Goal: Information Seeking & Learning: Learn about a topic

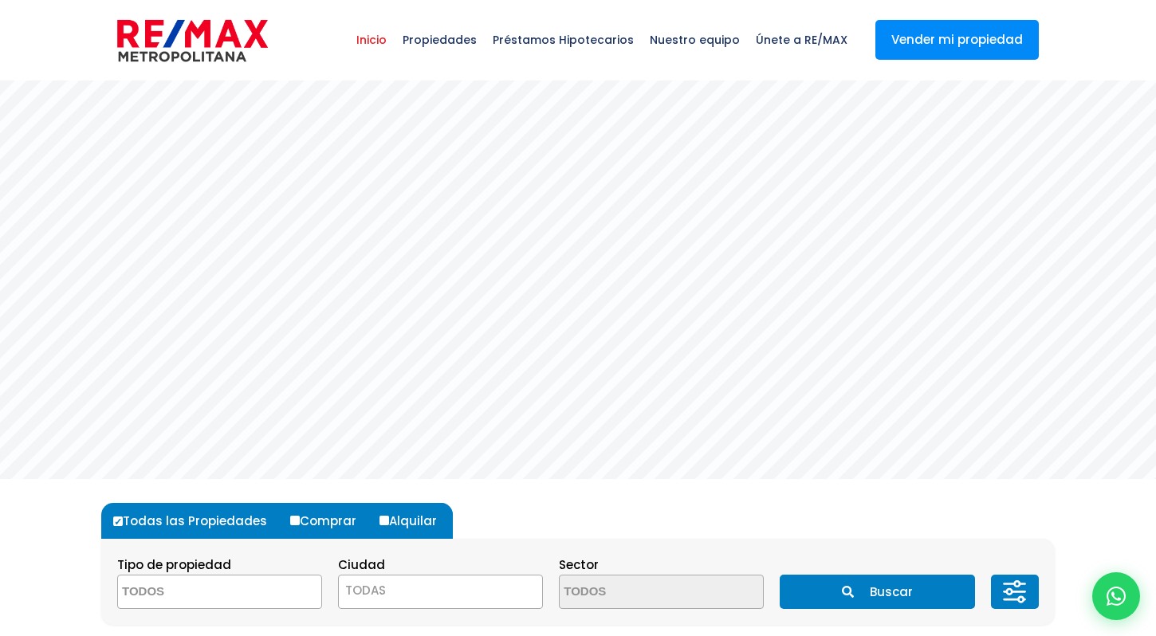
select select
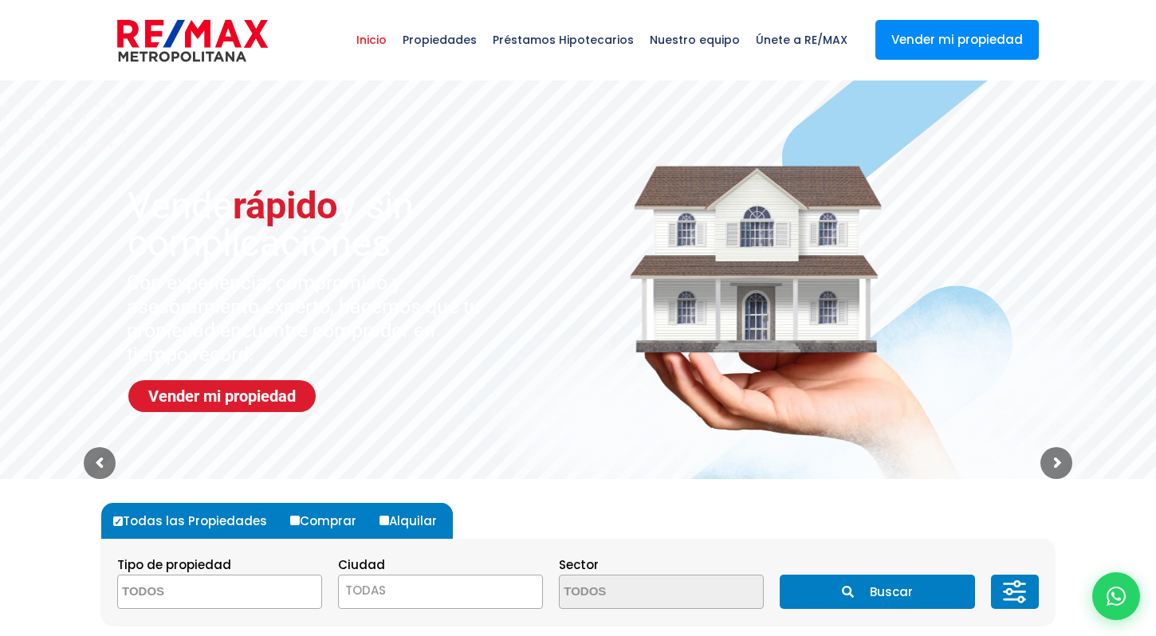
click at [395, 44] on span "Inicio" at bounding box center [371, 40] width 46 height 48
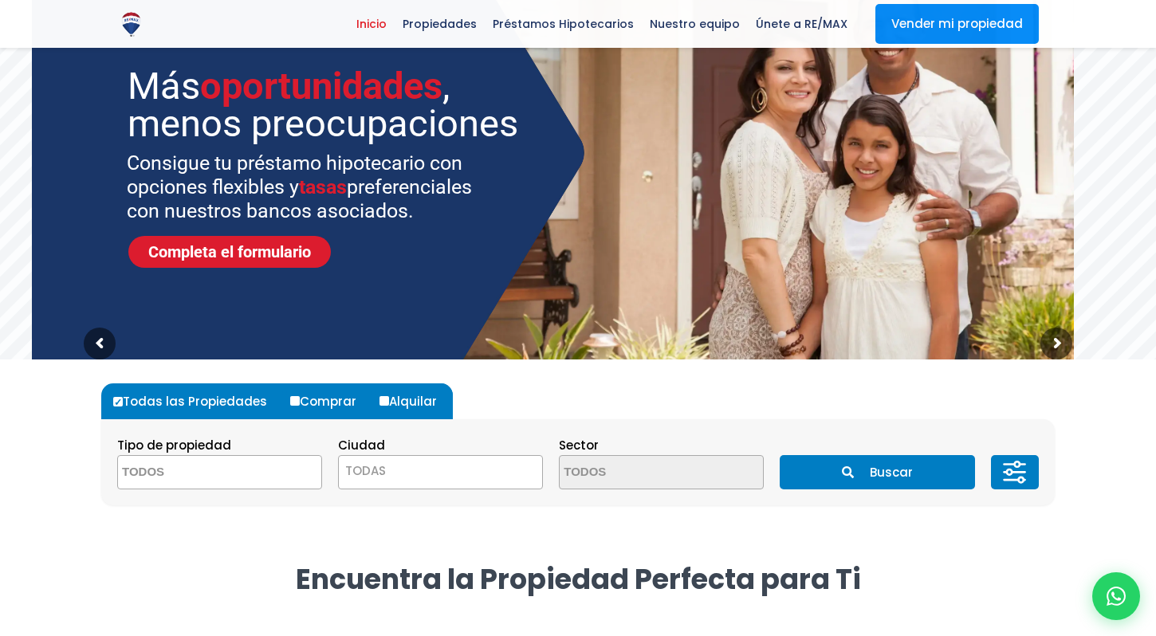
scroll to position [123, 0]
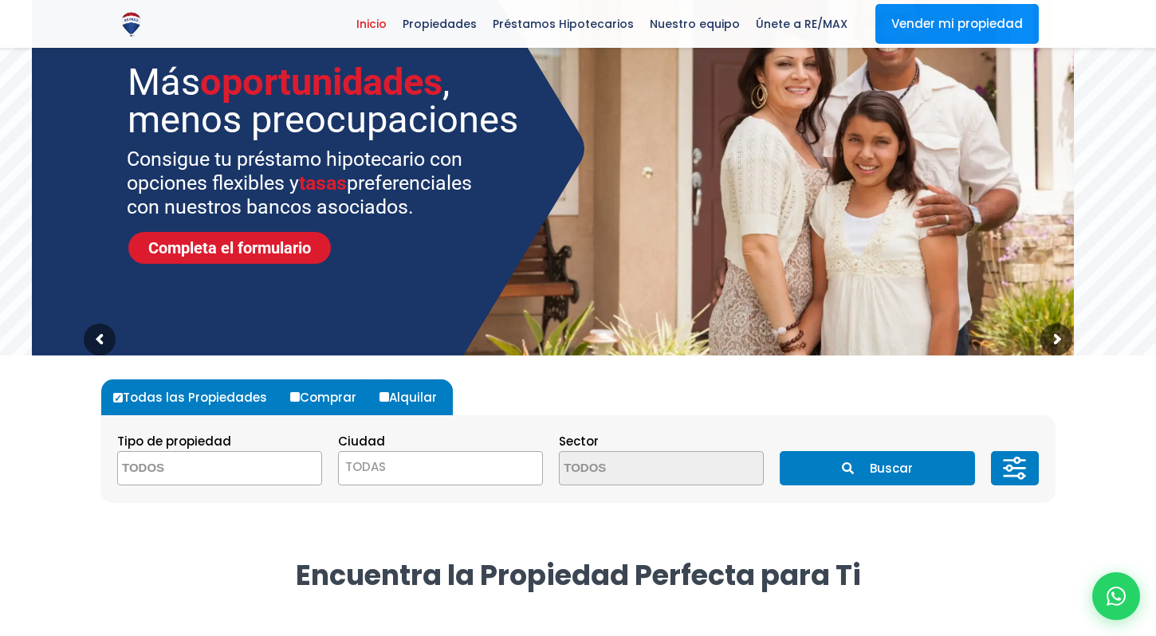
click at [234, 474] on textarea "Search" at bounding box center [195, 469] width 155 height 34
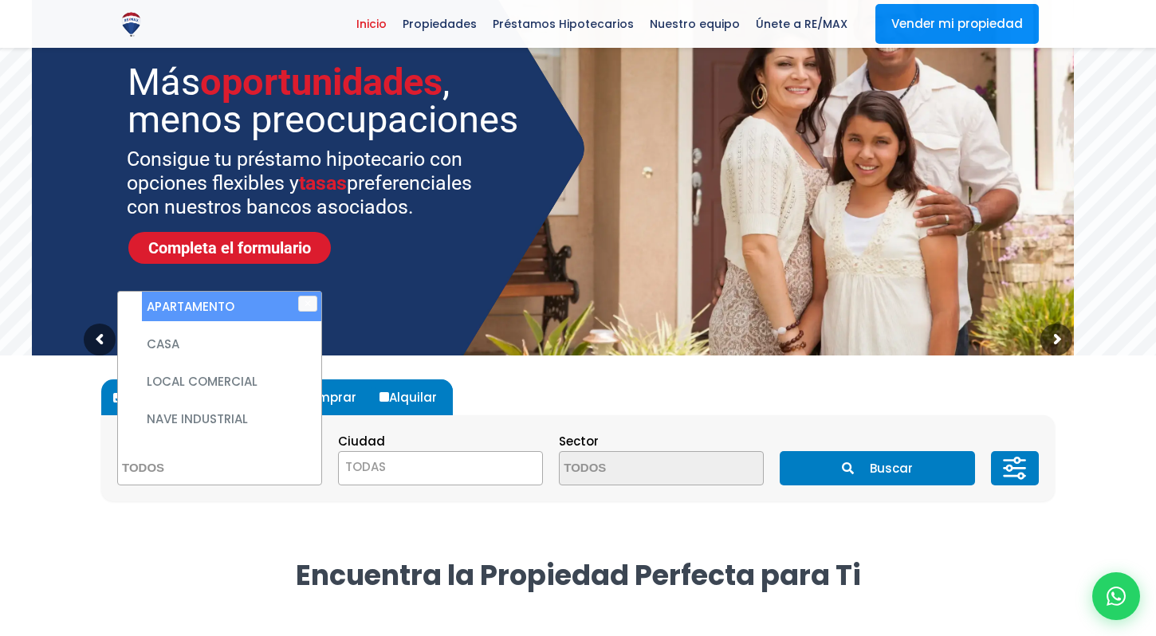
click at [212, 305] on li "APARTAMENTO" at bounding box center [231, 306] width 179 height 29
select select "apartment"
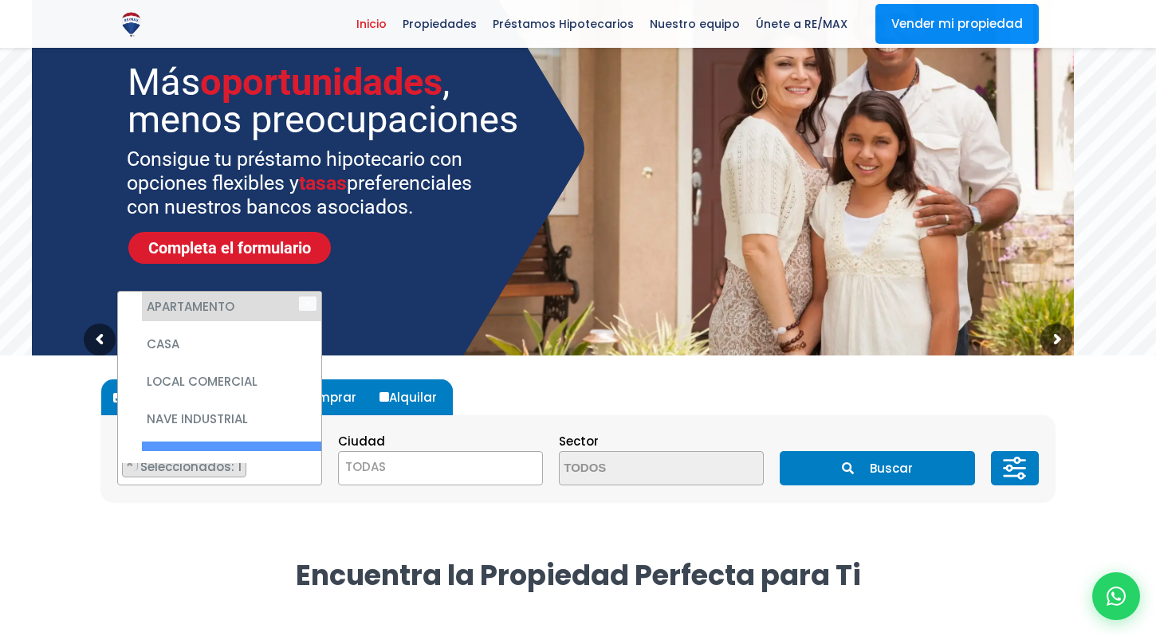
click at [373, 470] on span "TODAS" at bounding box center [365, 466] width 41 height 17
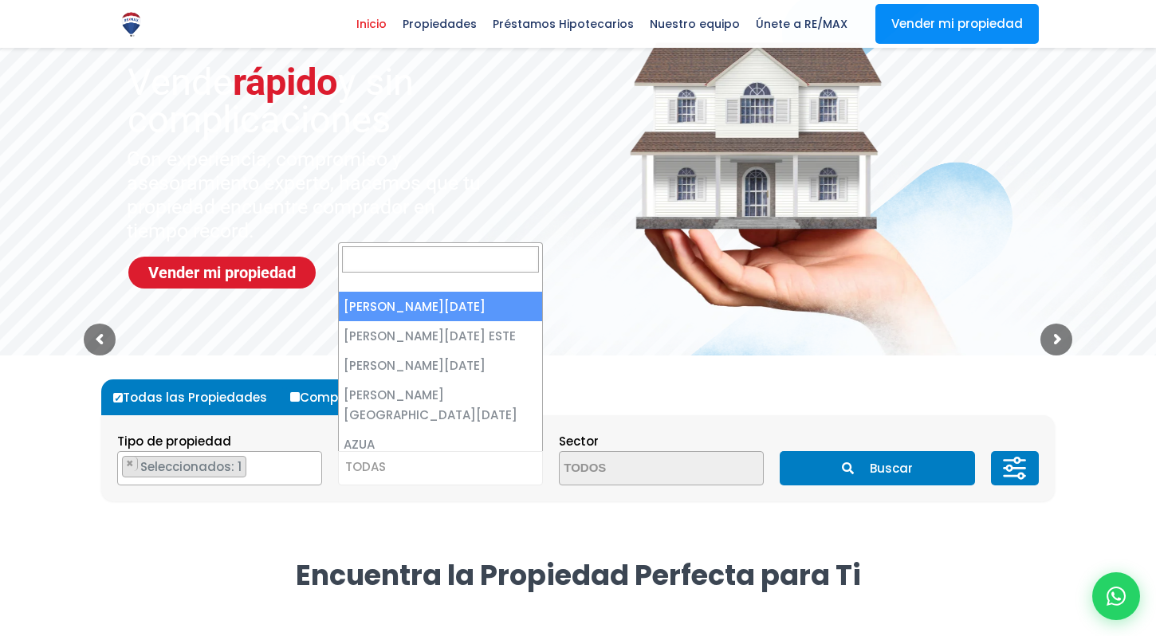
select select "1"
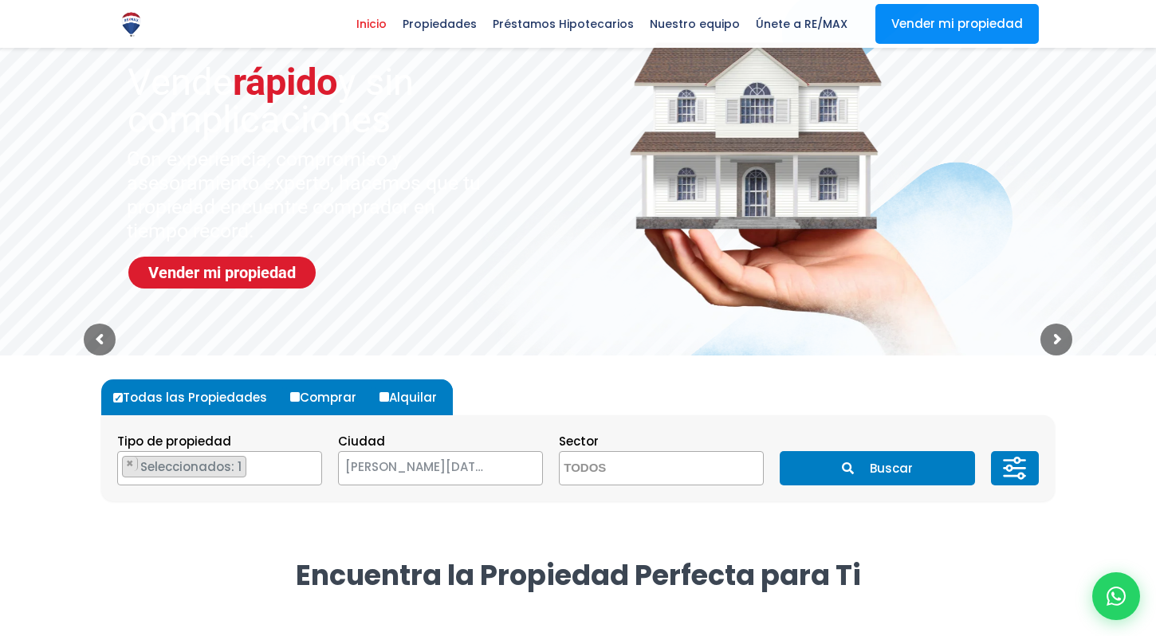
click at [593, 466] on textarea "Search" at bounding box center [637, 469] width 155 height 34
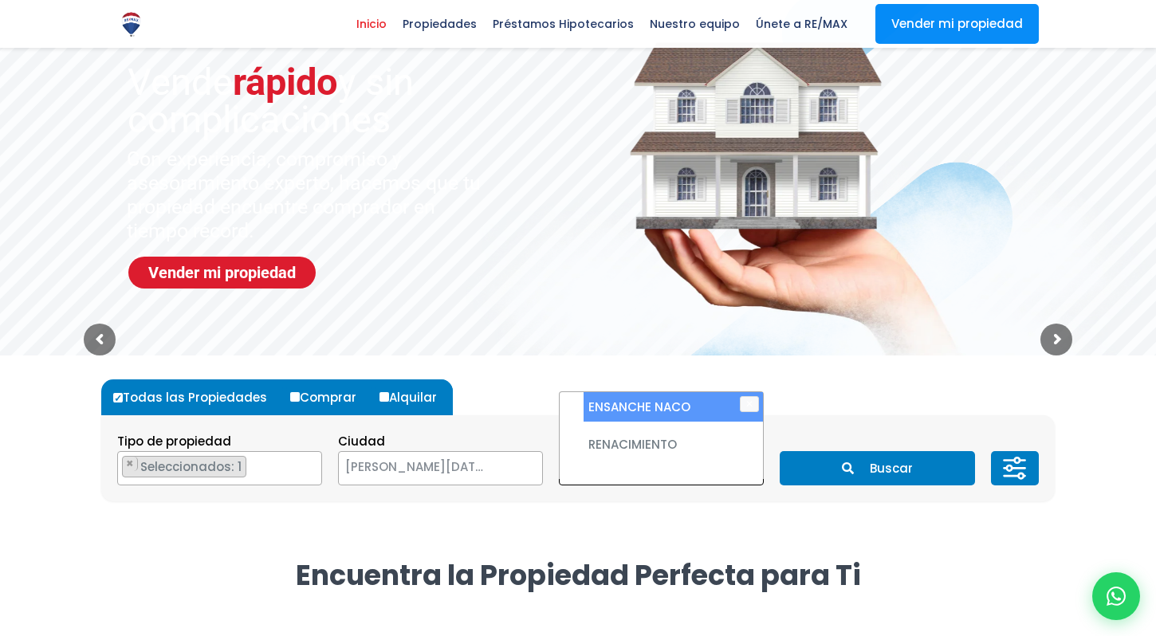
type textarea "nac"
click at [631, 403] on li "ENSANCHE NACO" at bounding box center [673, 406] width 179 height 29
select select "182"
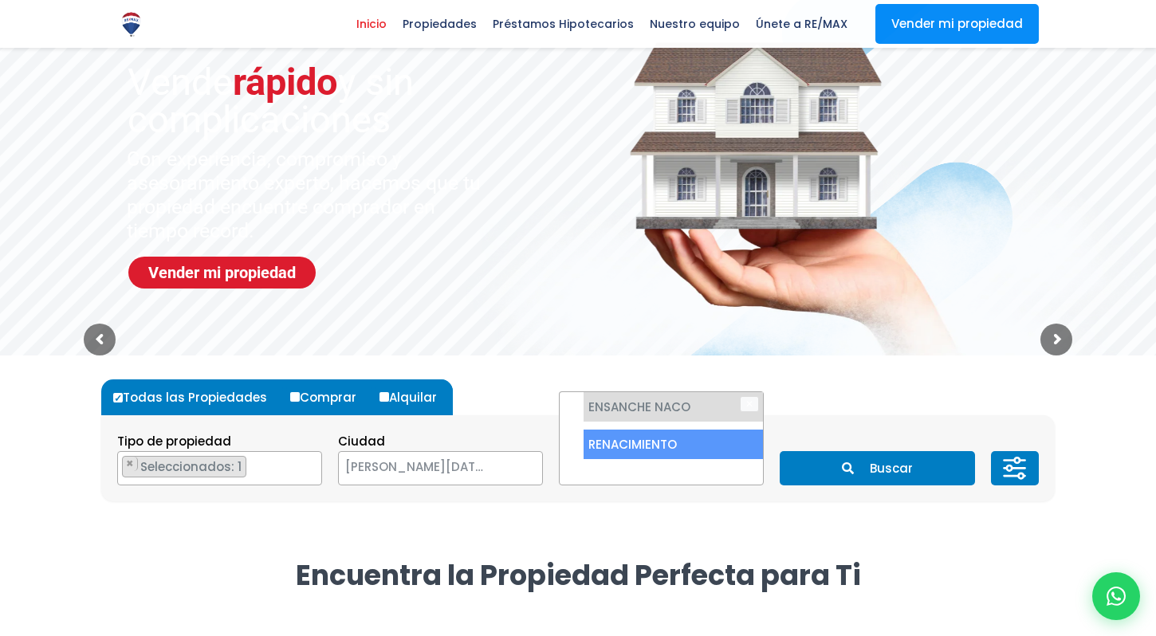
click at [863, 514] on div "Todas las Propiedades Comprar Alquilar Tipo de propiedad APARTAMENTO CASA LOCAL…" at bounding box center [578, 441] width 954 height 170
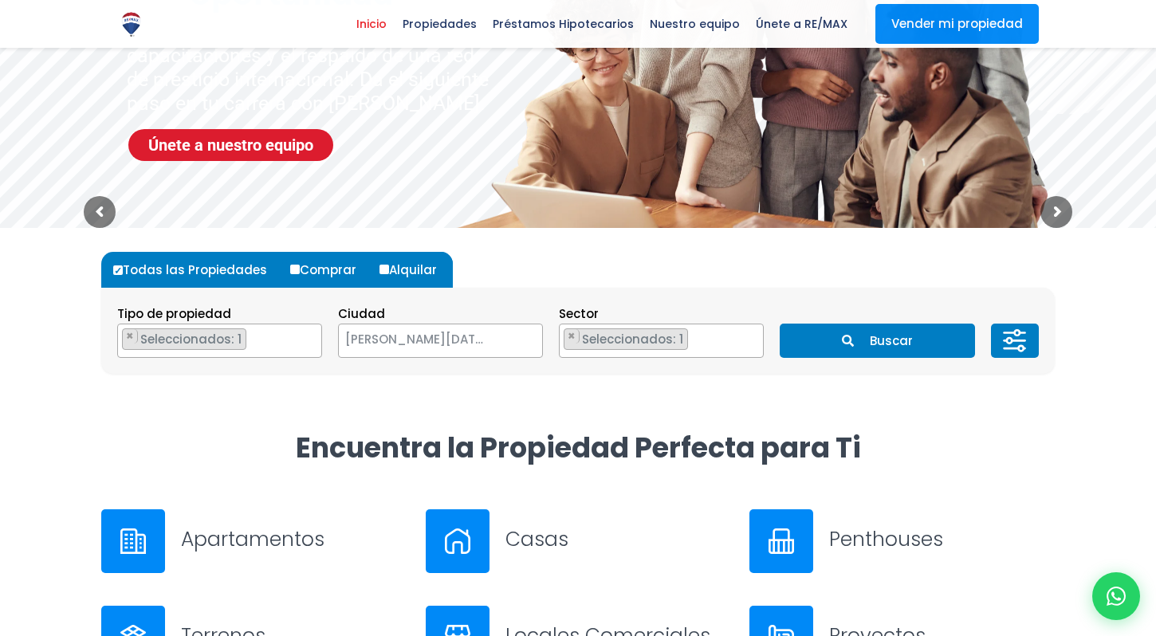
scroll to position [290, 0]
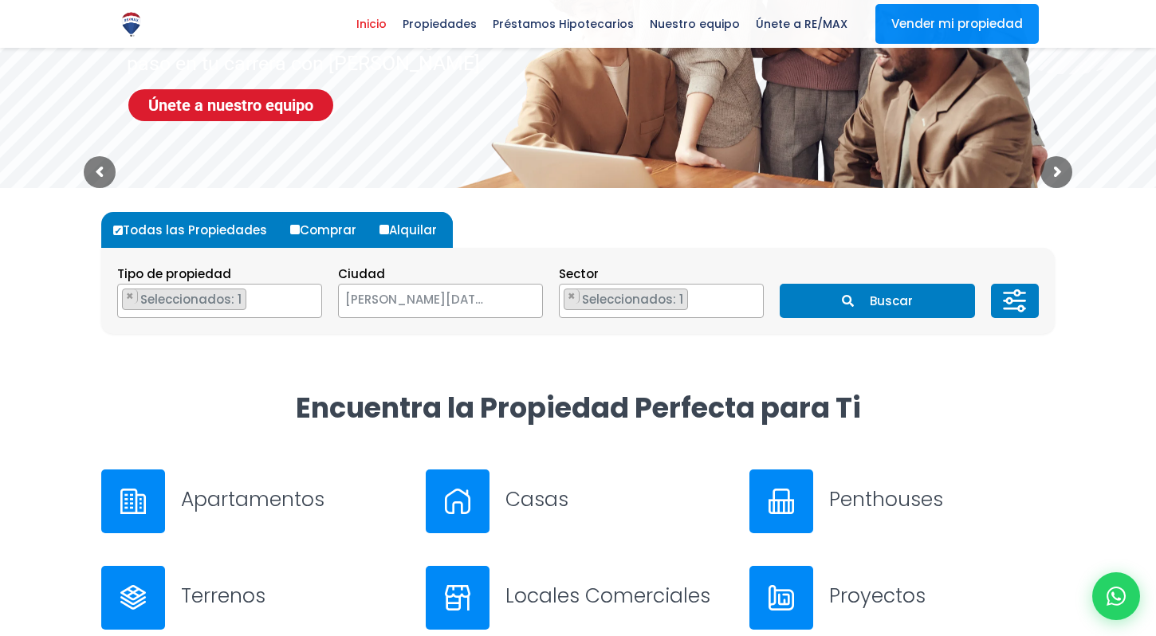
click at [884, 302] on button "Buscar" at bounding box center [877, 301] width 195 height 34
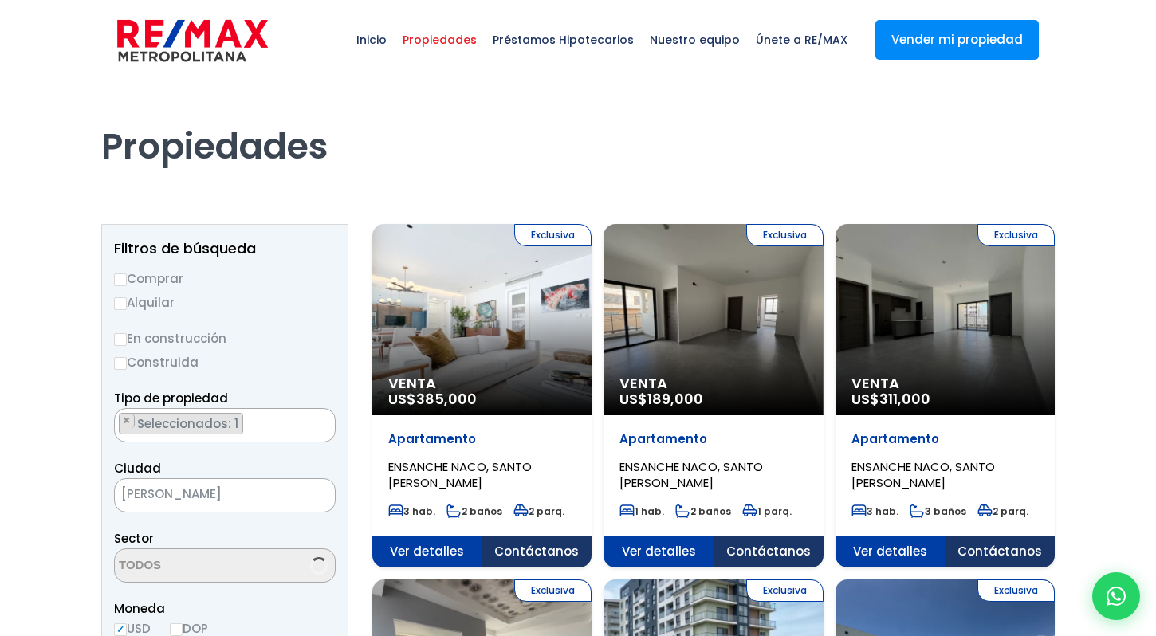
select select "182"
click at [290, 361] on label "Construida" at bounding box center [225, 362] width 222 height 20
click at [0, 0] on input "Construida" at bounding box center [0, 0] width 0 height 0
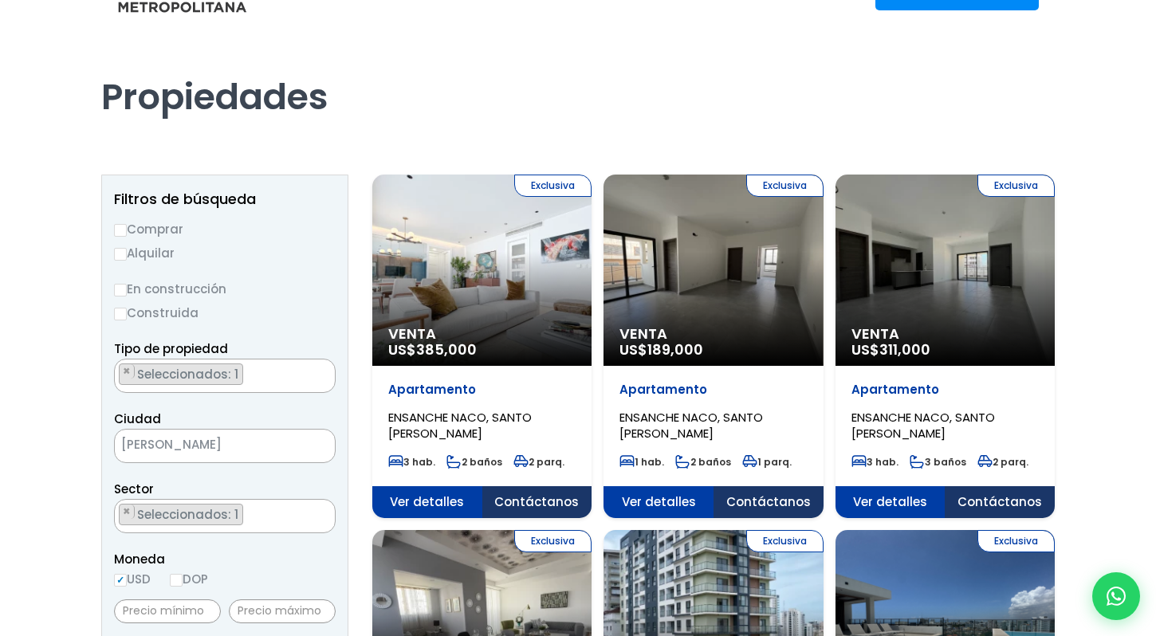
scroll to position [30, 0]
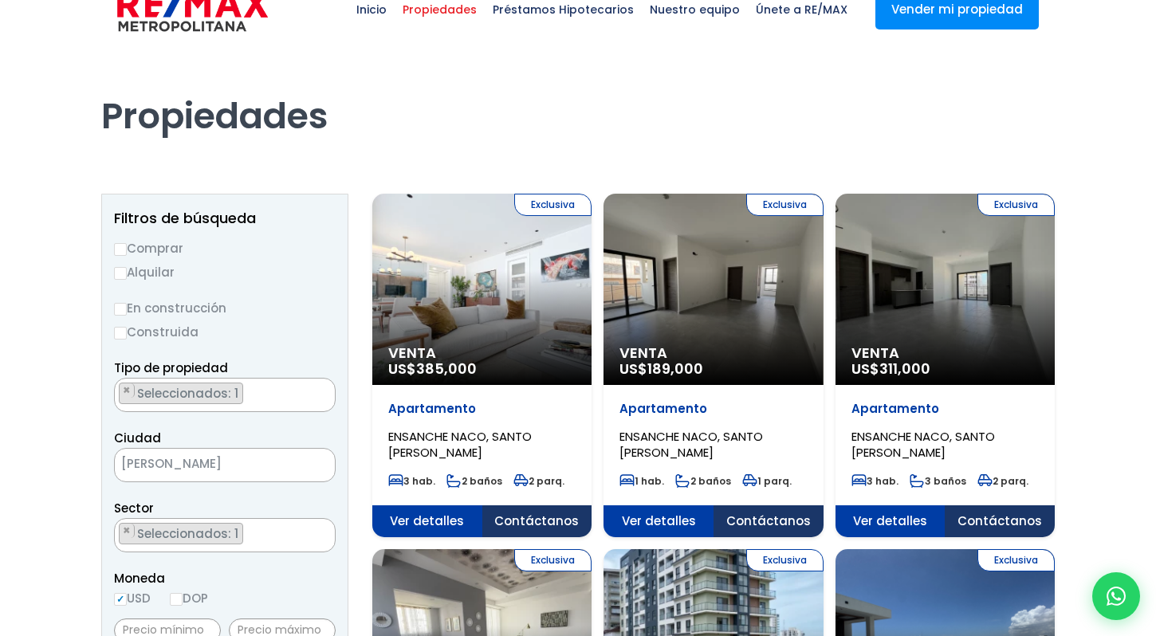
click at [118, 271] on input "Alquilar" at bounding box center [120, 273] width 13 height 13
radio input "true"
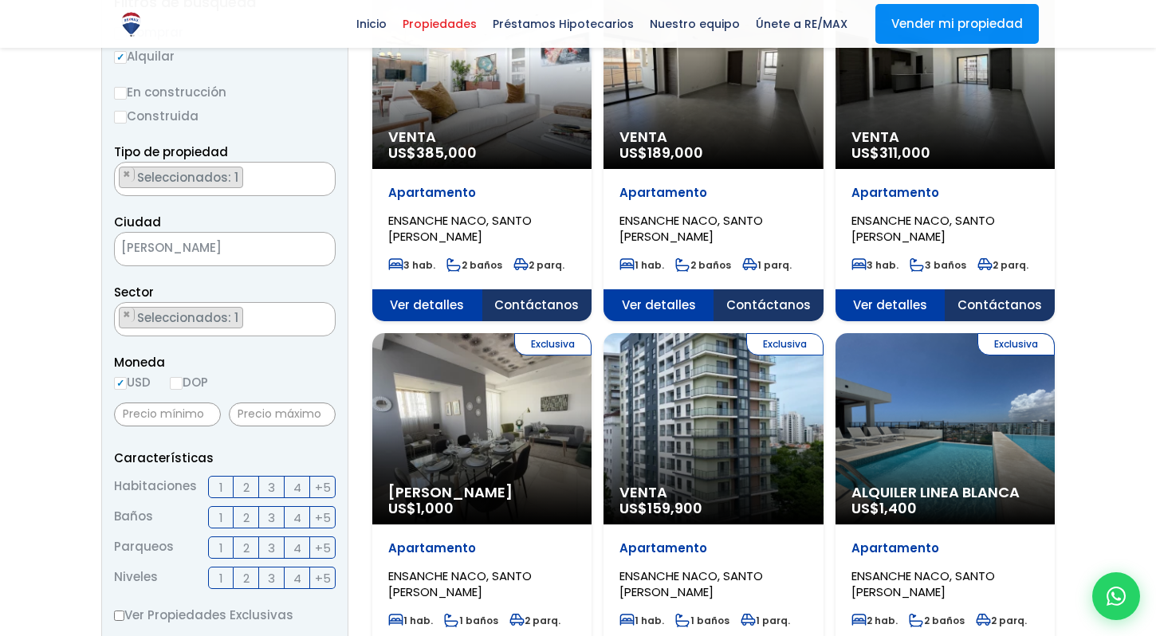
scroll to position [263, 0]
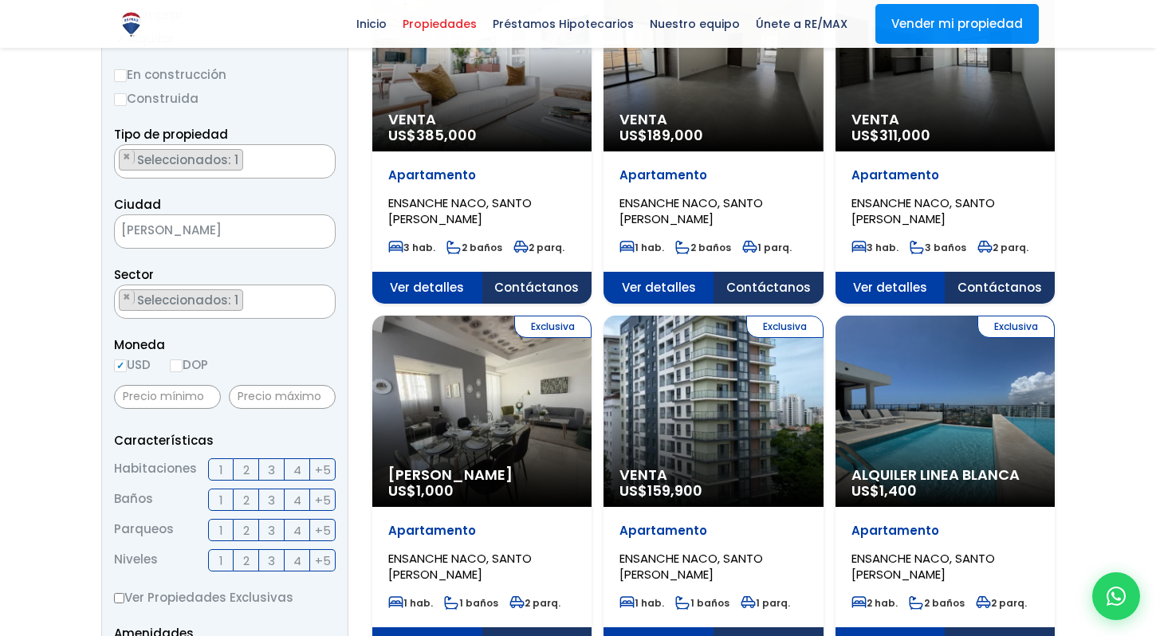
click at [271, 471] on span "3" at bounding box center [271, 470] width 7 height 20
click at [0, 0] on input "3" at bounding box center [0, 0] width 0 height 0
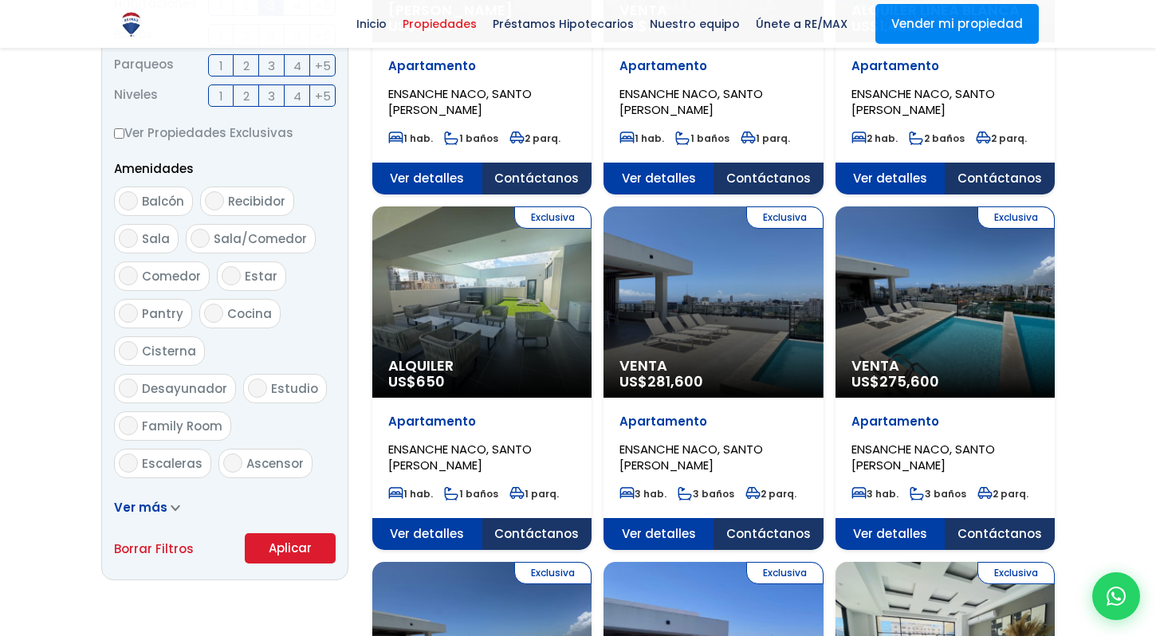
scroll to position [741, 0]
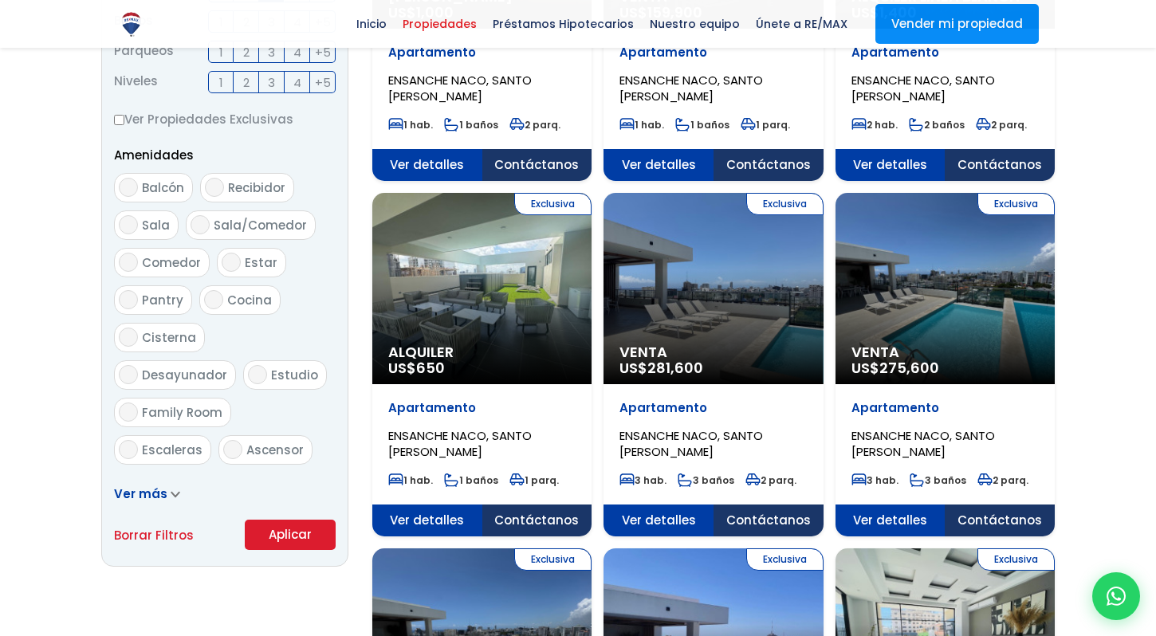
click at [265, 529] on button "Aplicar" at bounding box center [290, 535] width 91 height 30
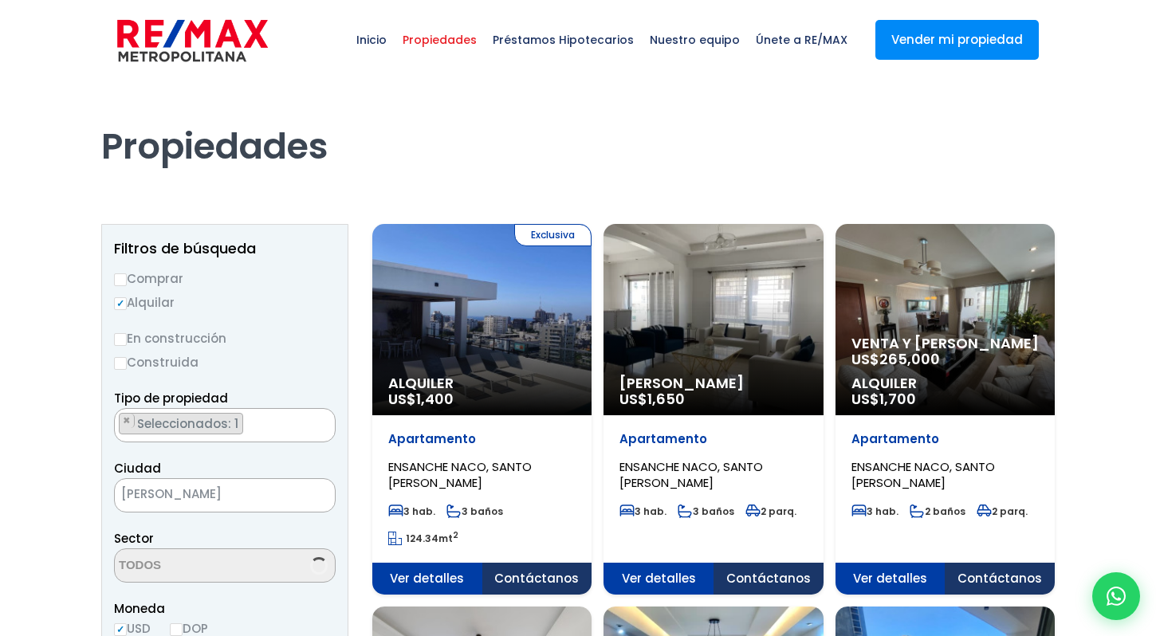
select select "182"
